Goal: Task Accomplishment & Management: Manage account settings

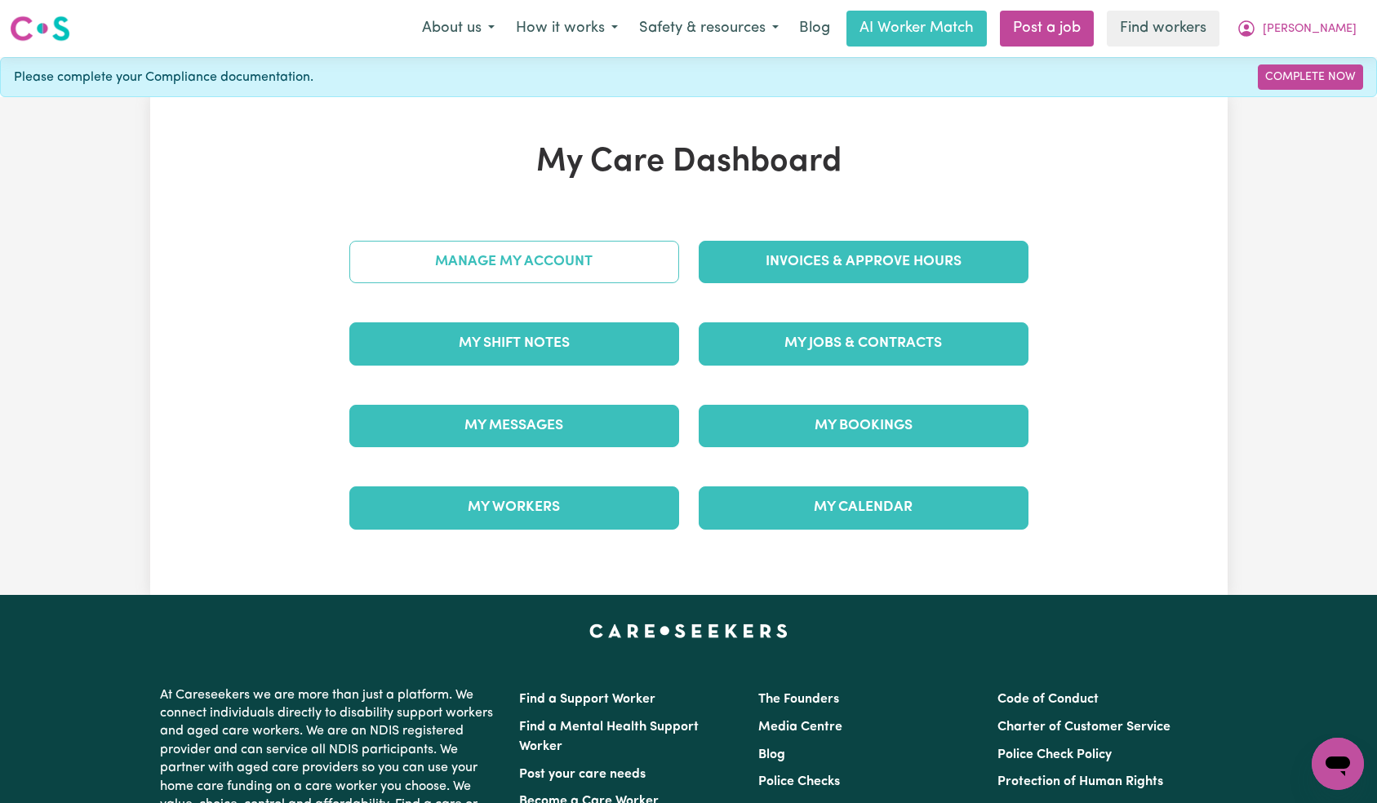
click at [624, 263] on link "Manage My Account" at bounding box center [514, 262] width 330 height 42
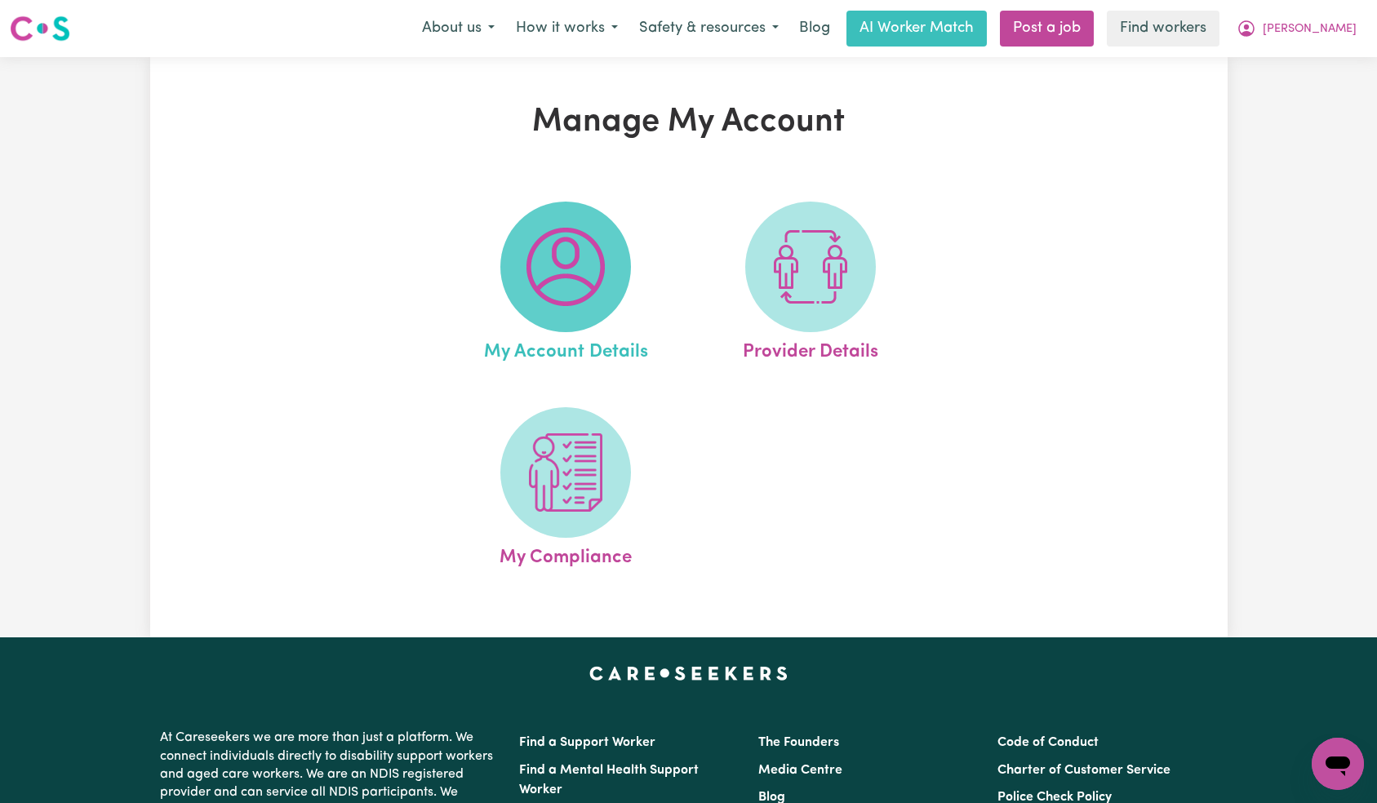
click at [586, 261] on img at bounding box center [566, 267] width 78 height 78
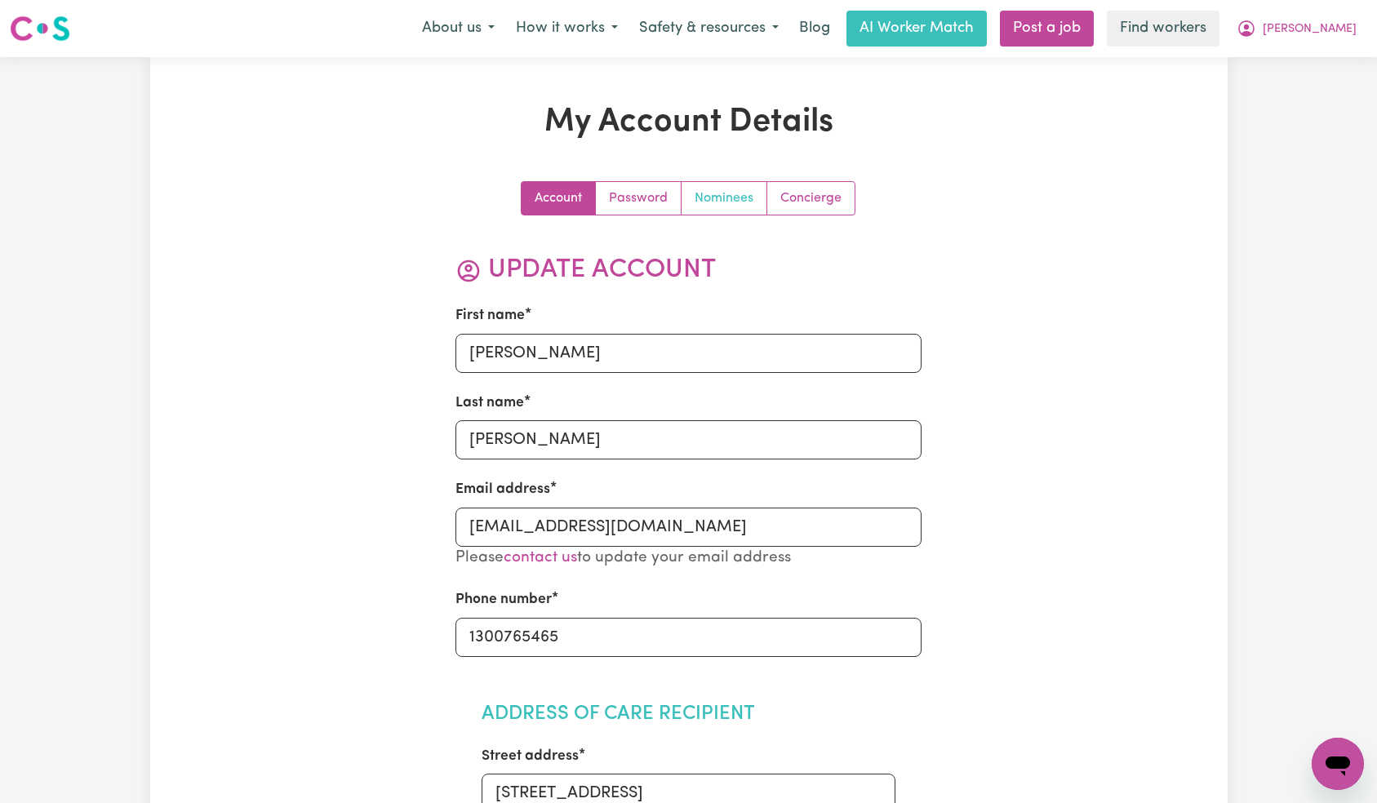
click at [734, 201] on link "Nominees" at bounding box center [725, 198] width 86 height 33
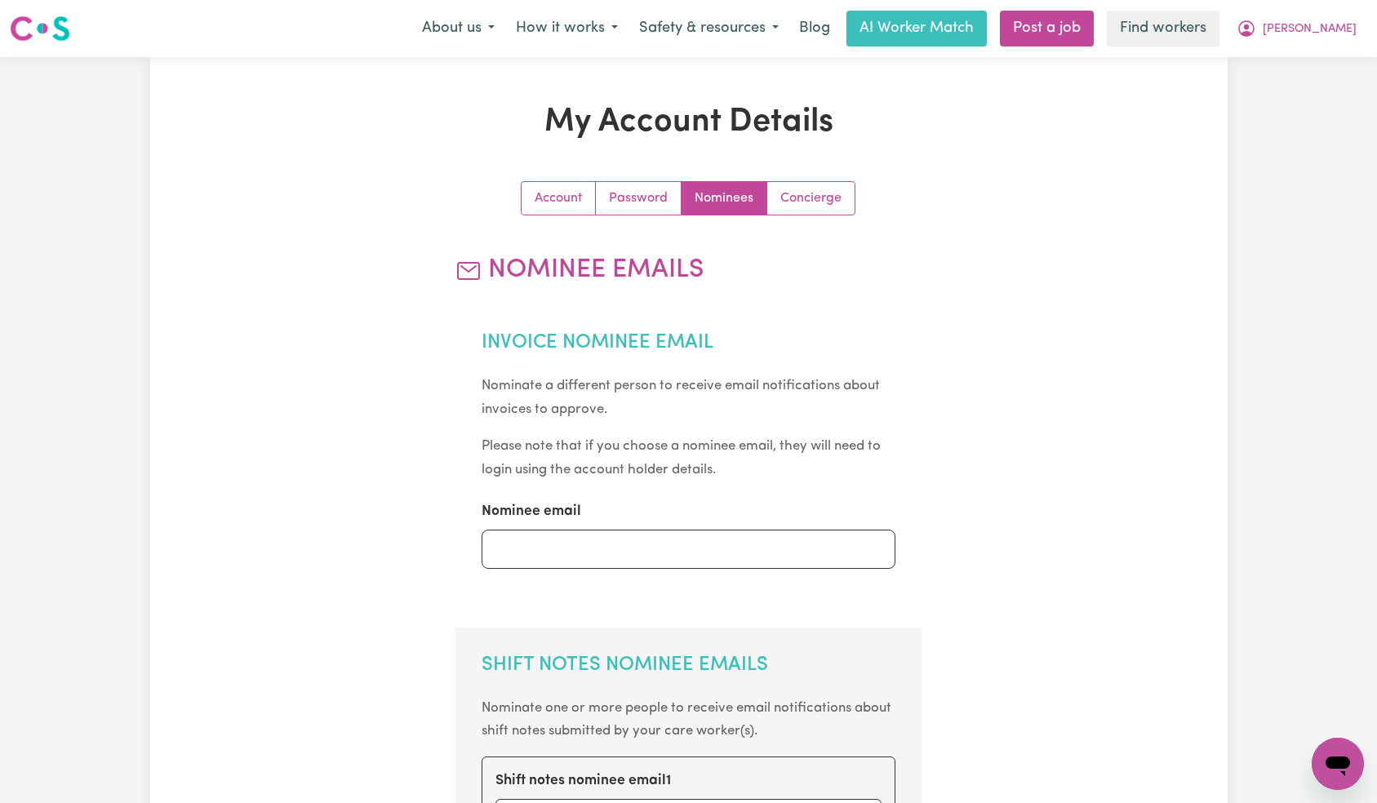
scroll to position [487, 0]
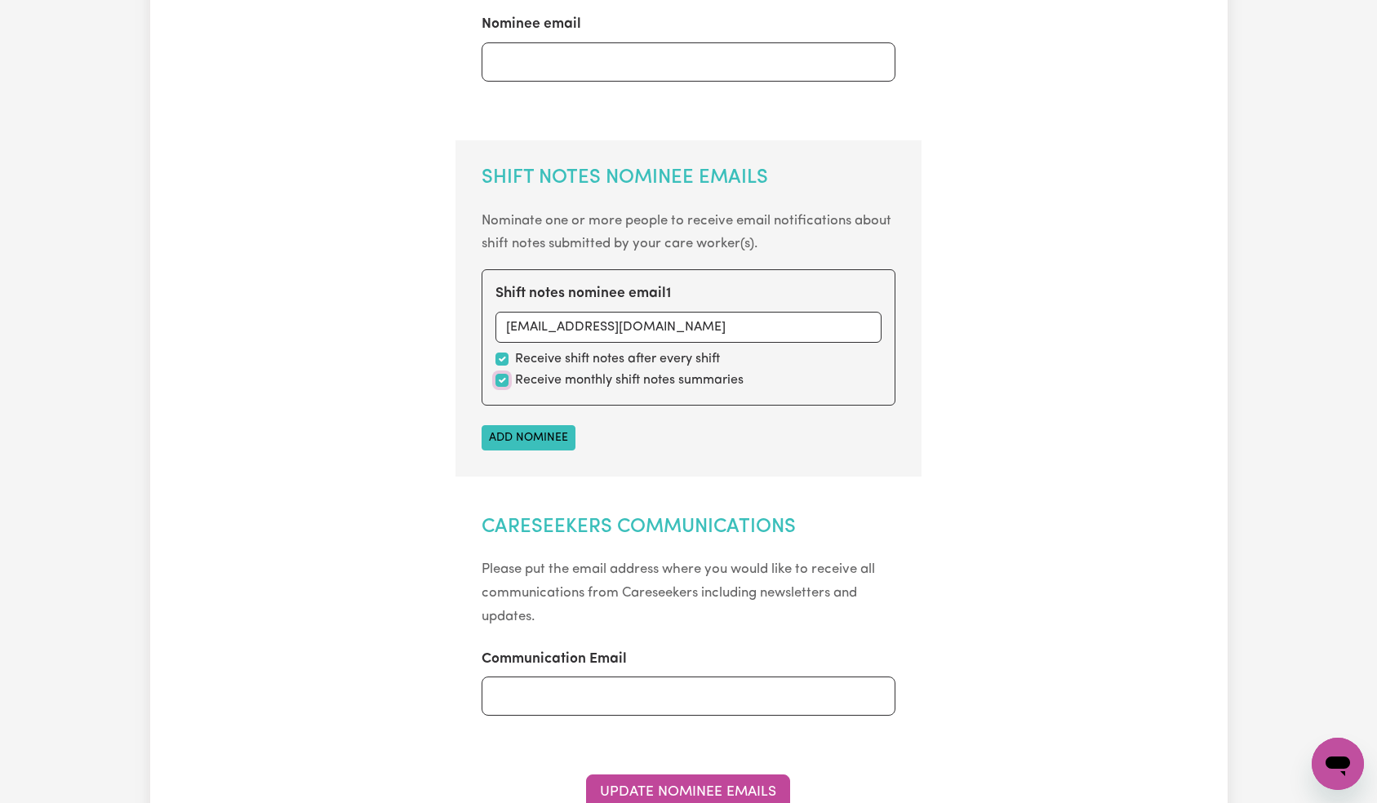
click at [507, 378] on input "checkbox" at bounding box center [502, 380] width 13 height 13
checkbox input "false"
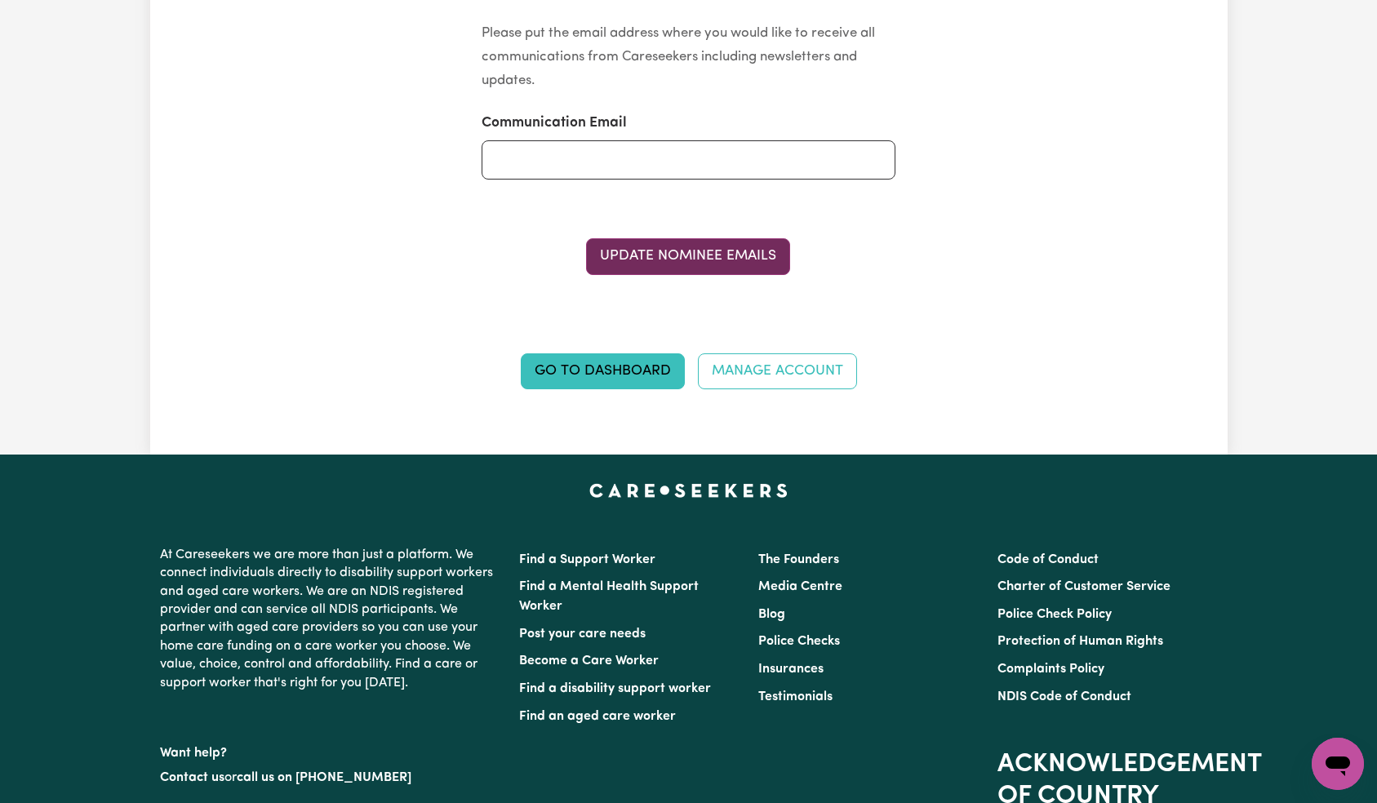
click at [685, 245] on button "Update Nominee Emails" at bounding box center [688, 256] width 204 height 36
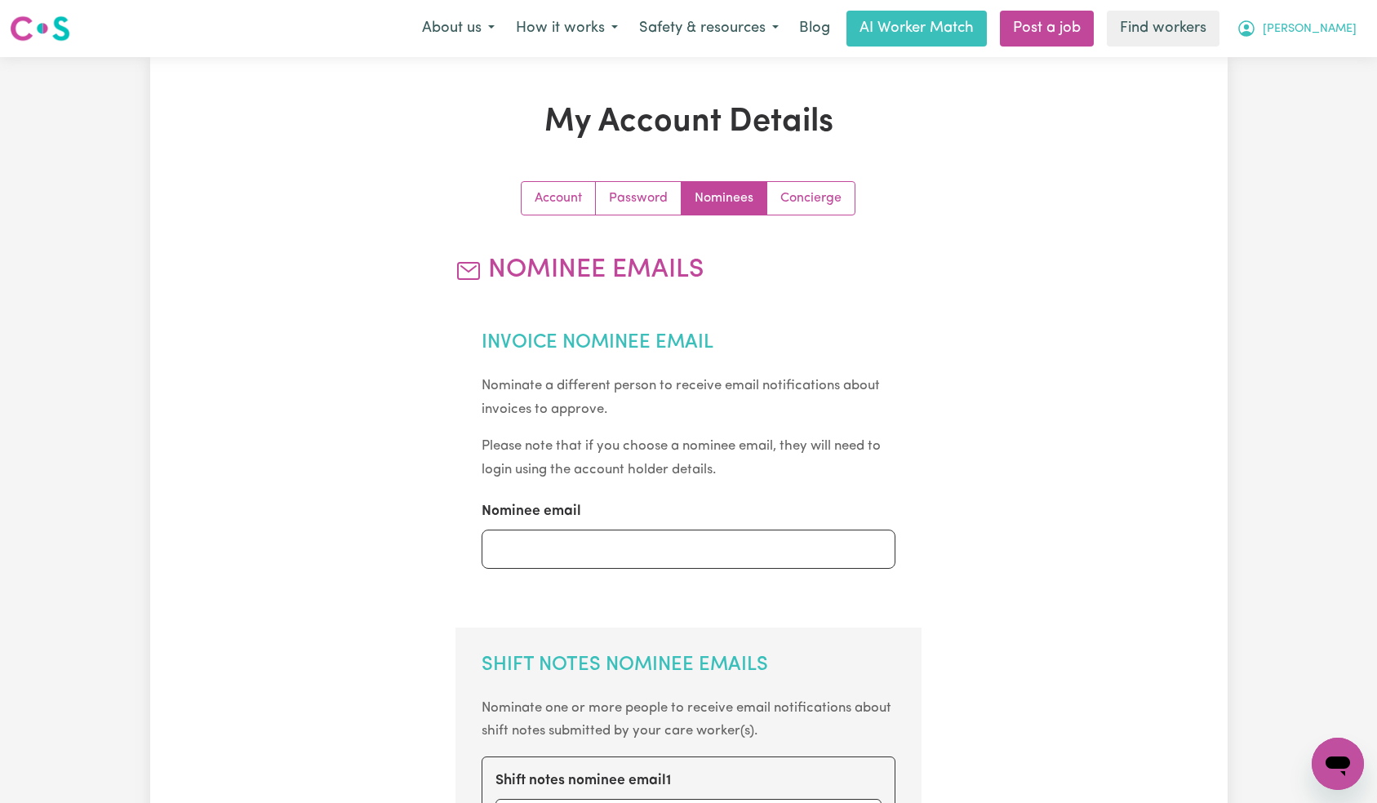
click at [1327, 25] on button "[PERSON_NAME]" at bounding box center [1296, 28] width 141 height 34
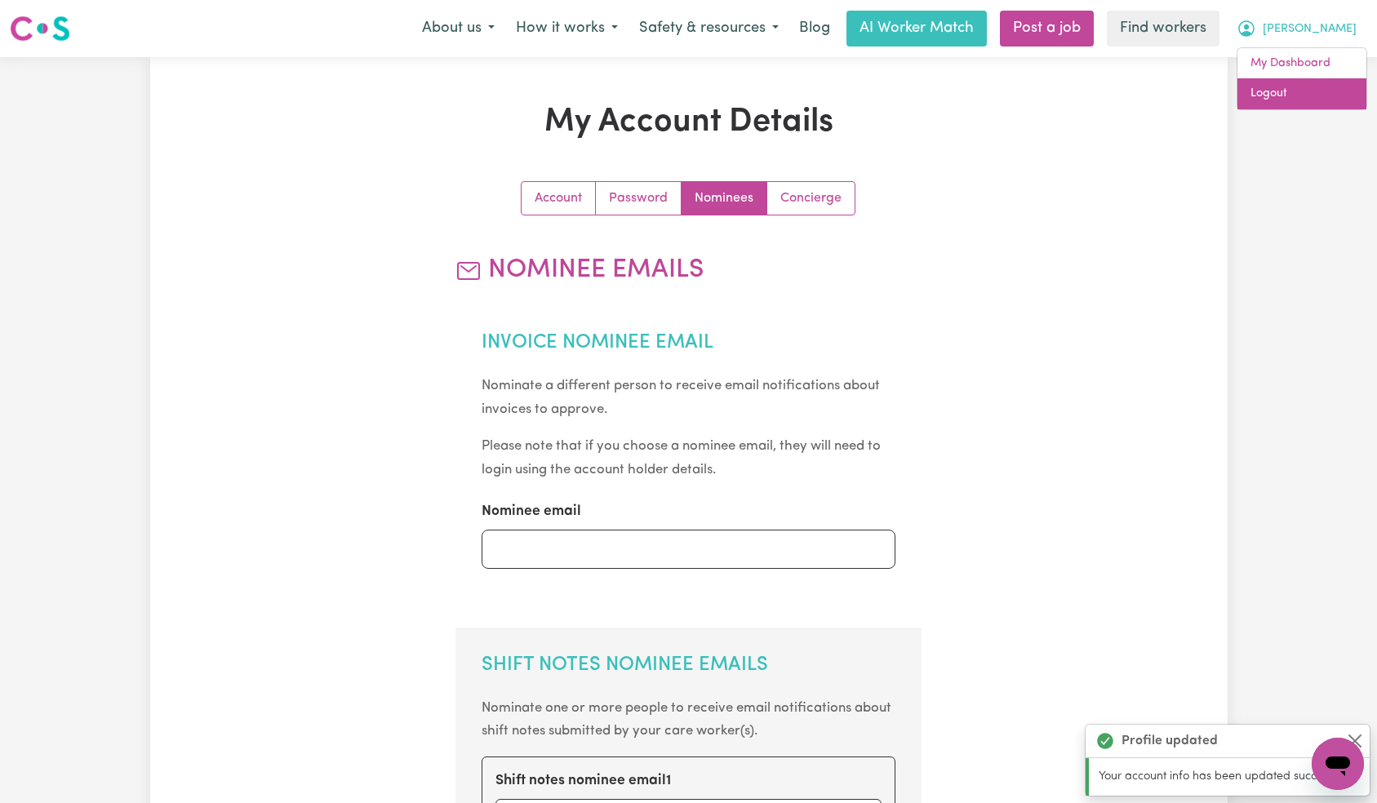
click at [1317, 90] on link "Logout" at bounding box center [1302, 93] width 129 height 31
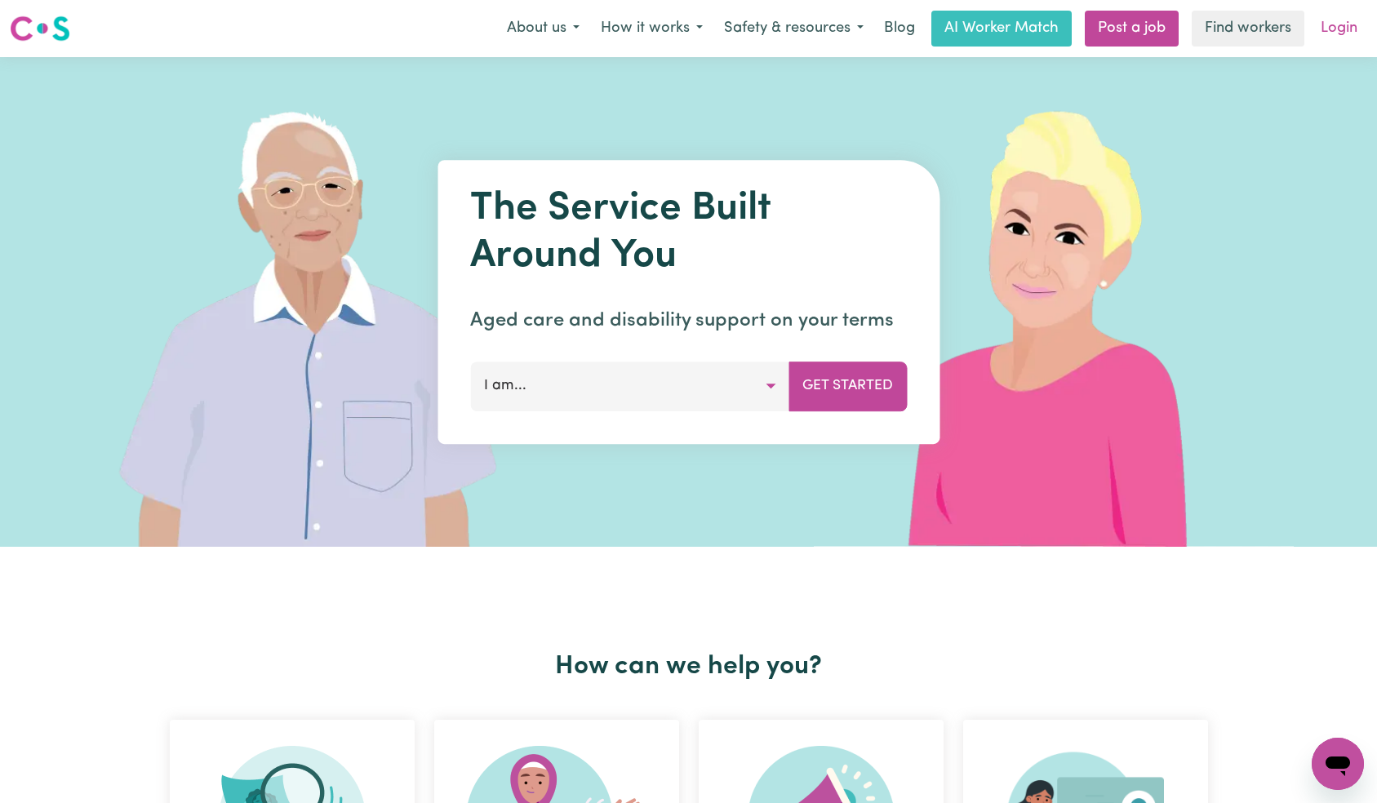
click at [1339, 35] on link "Login" at bounding box center [1339, 29] width 56 height 36
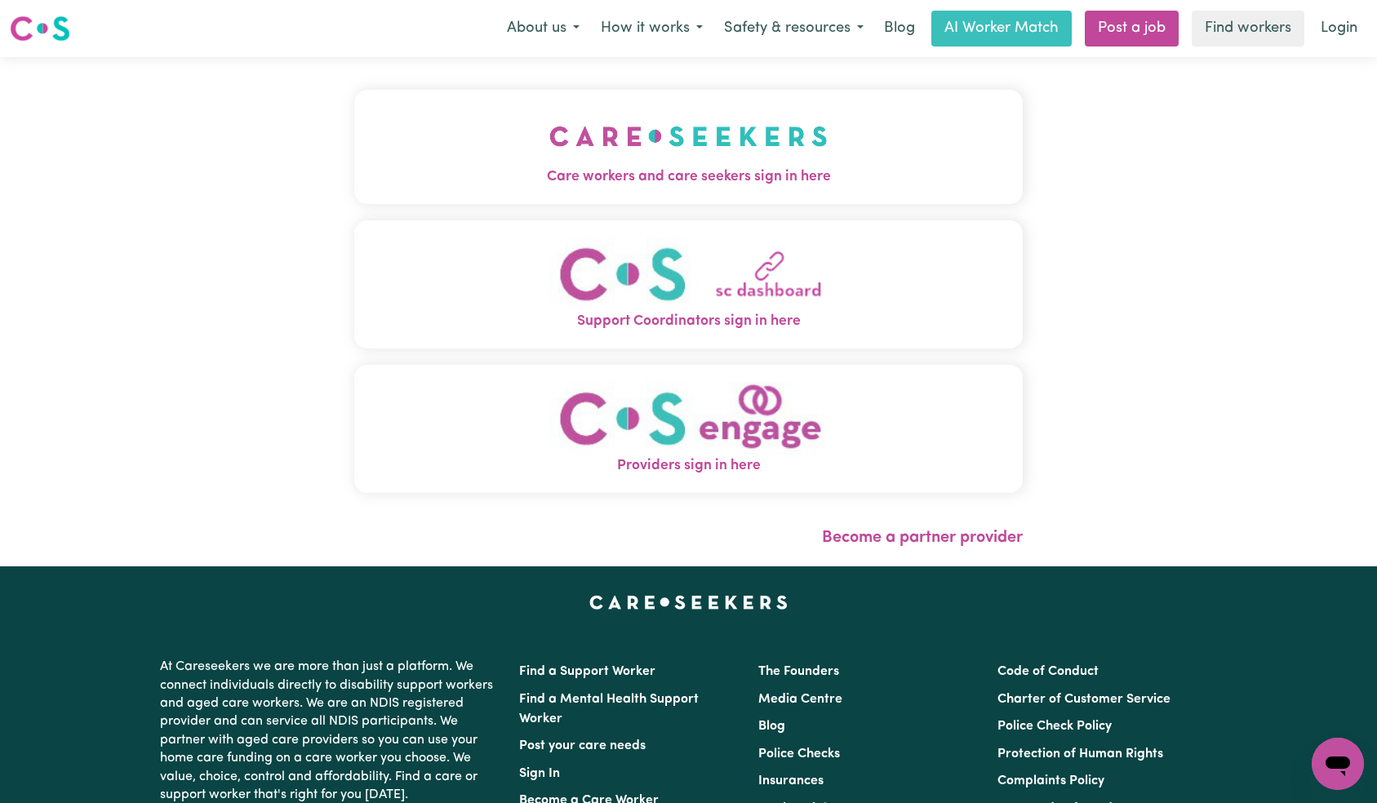
click at [450, 167] on span "Care workers and care seekers sign in here" at bounding box center [688, 177] width 669 height 21
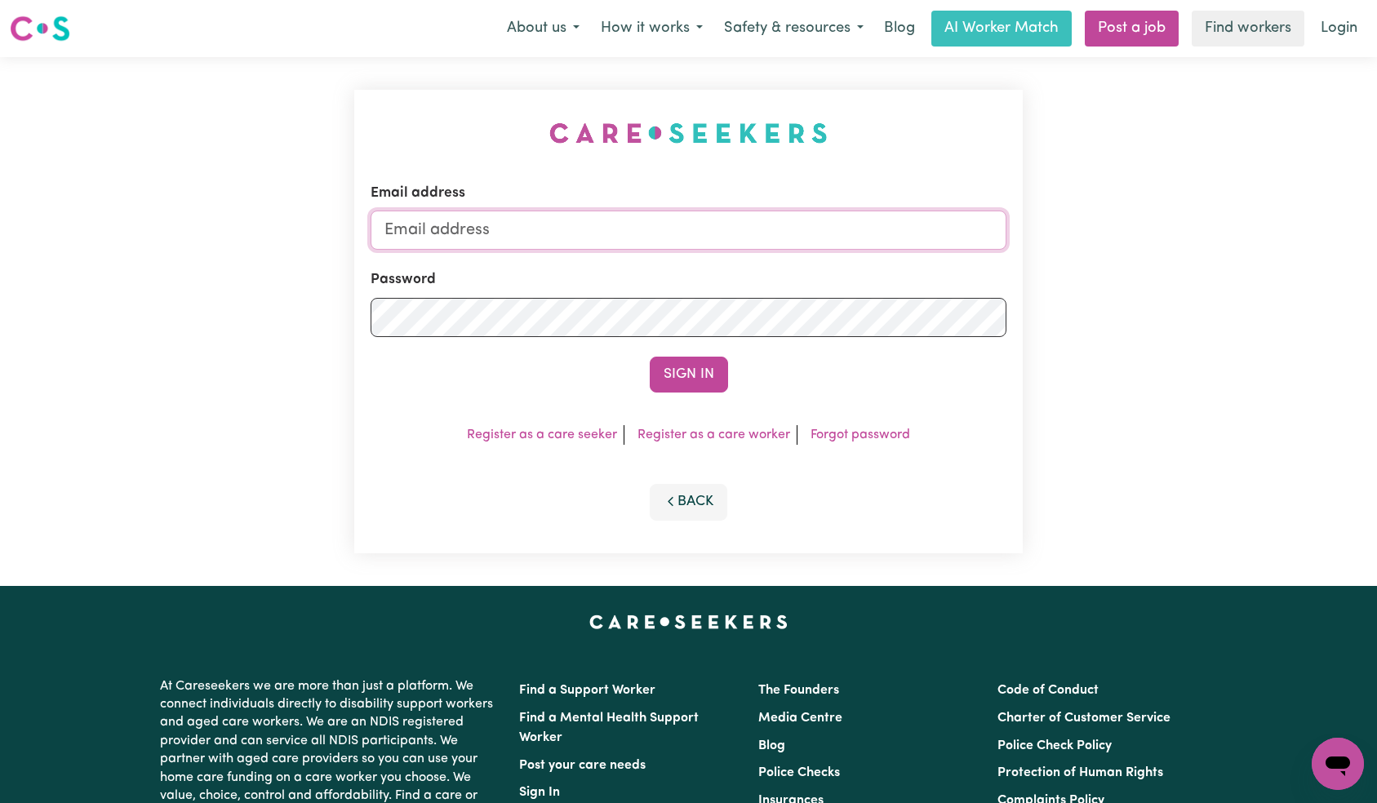
click at [681, 218] on input "Email address" at bounding box center [689, 230] width 637 height 39
paste input "[EMAIL_ADDRESS][DOMAIN_NAME]"
type input "[EMAIL_ADDRESS][DOMAIN_NAME]"
click at [681, 386] on button "Sign In" at bounding box center [689, 375] width 78 height 36
